Goal: Information Seeking & Learning: Learn about a topic

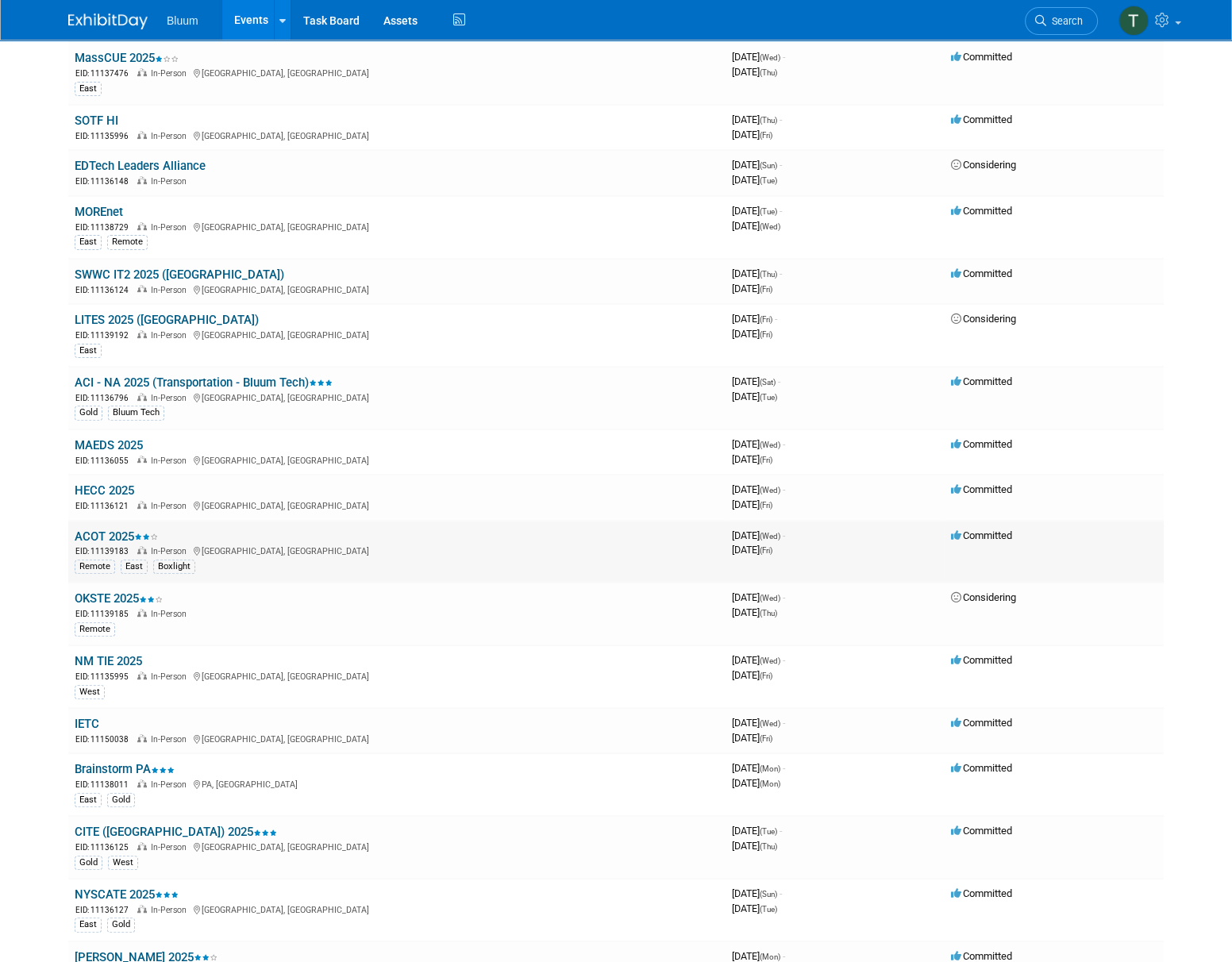
scroll to position [432, 0]
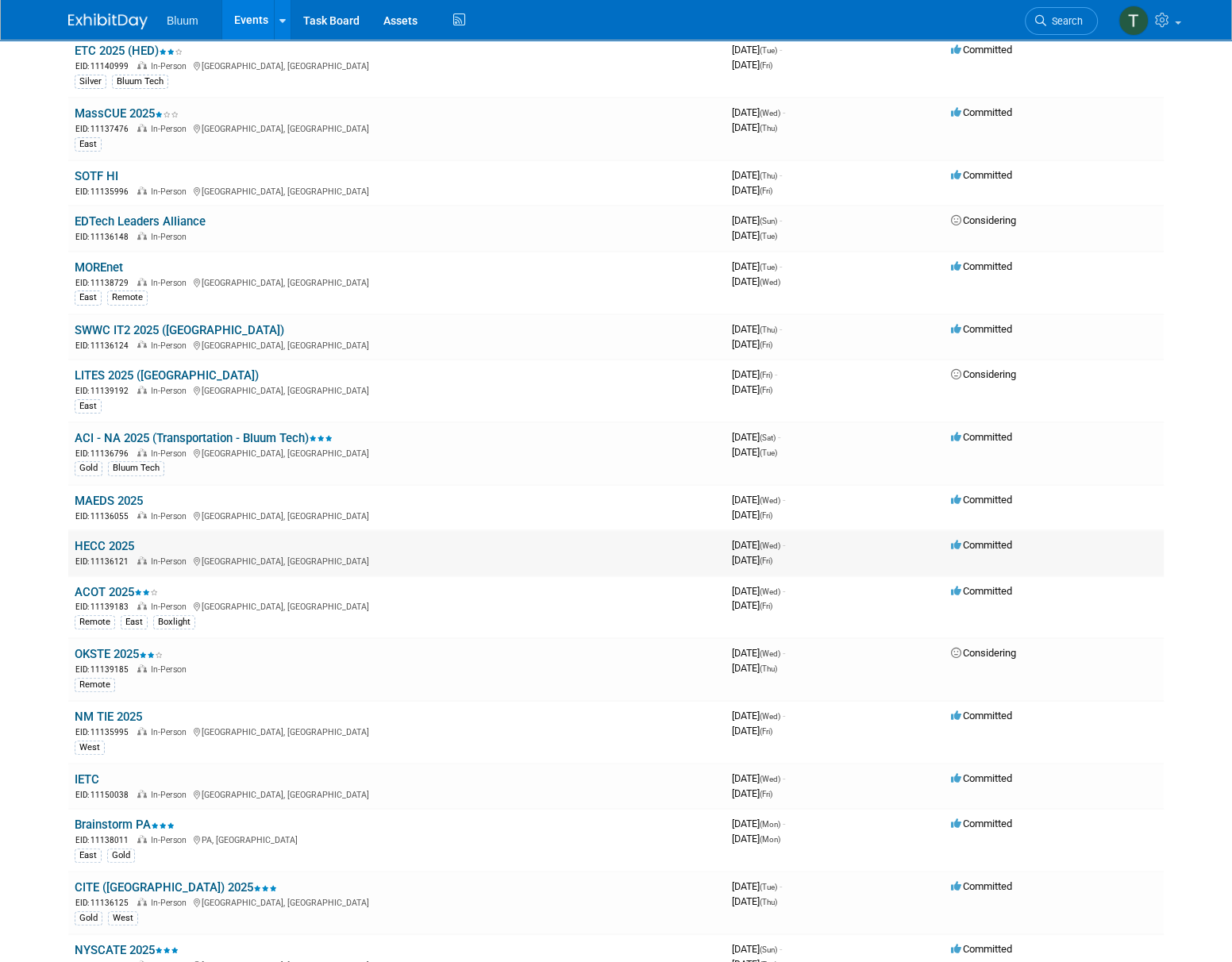
click at [113, 541] on link "HECC 2025" at bounding box center [104, 546] width 59 height 14
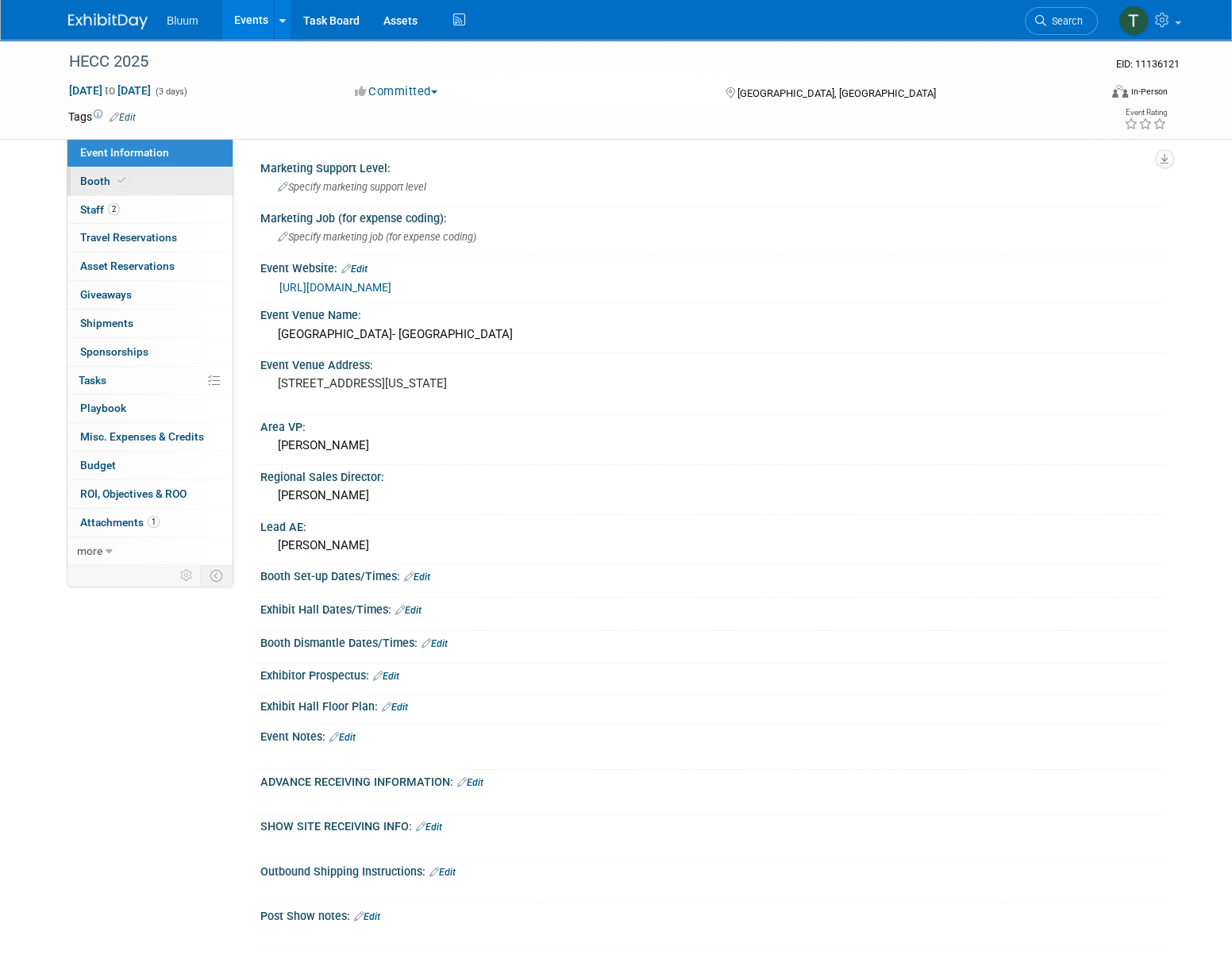
click at [146, 190] on link "Booth" at bounding box center [150, 181] width 165 height 28
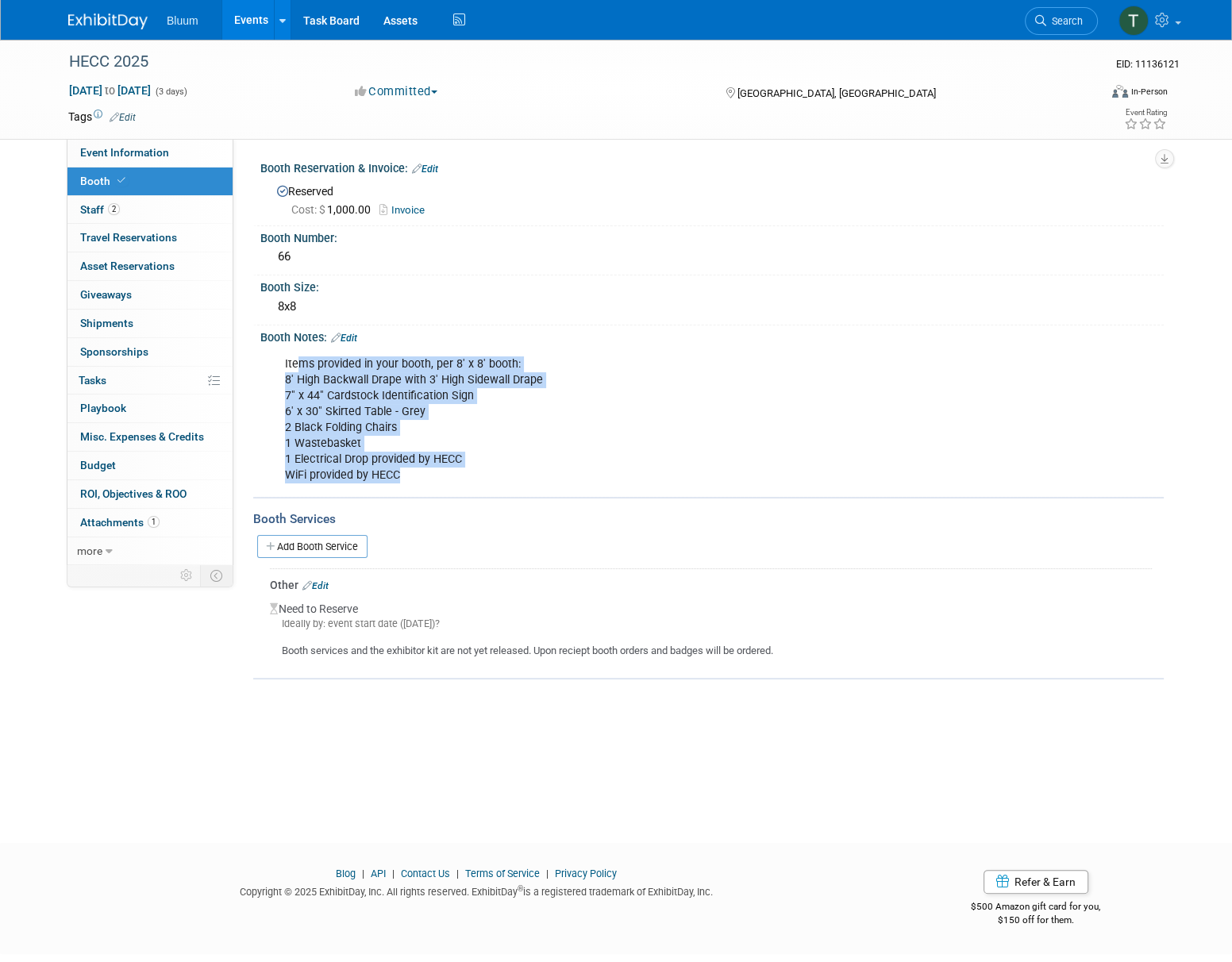
drag, startPoint x: 438, startPoint y: 487, endPoint x: 300, endPoint y: 350, distance: 194.5
click at [300, 350] on div "Items provided in your booth, per 8' x 8' booth: 8' High Backwall Drape with 3'…" at bounding box center [632, 420] width 715 height 144
click at [317, 384] on div "Items provided in your booth, per 8' x 8' booth: 8' High Backwall Drape with 3'…" at bounding box center [632, 420] width 715 height 144
click at [417, 487] on div "Items provided in your booth, per 8' x 8' booth: 8' High Backwall Drape with 3'…" at bounding box center [632, 420] width 715 height 144
click at [412, 478] on div "Items provided in your booth, per 8' x 8' booth: 8' High Backwall Drape with 3'…" at bounding box center [632, 420] width 715 height 144
